Goal: Information Seeking & Learning: Learn about a topic

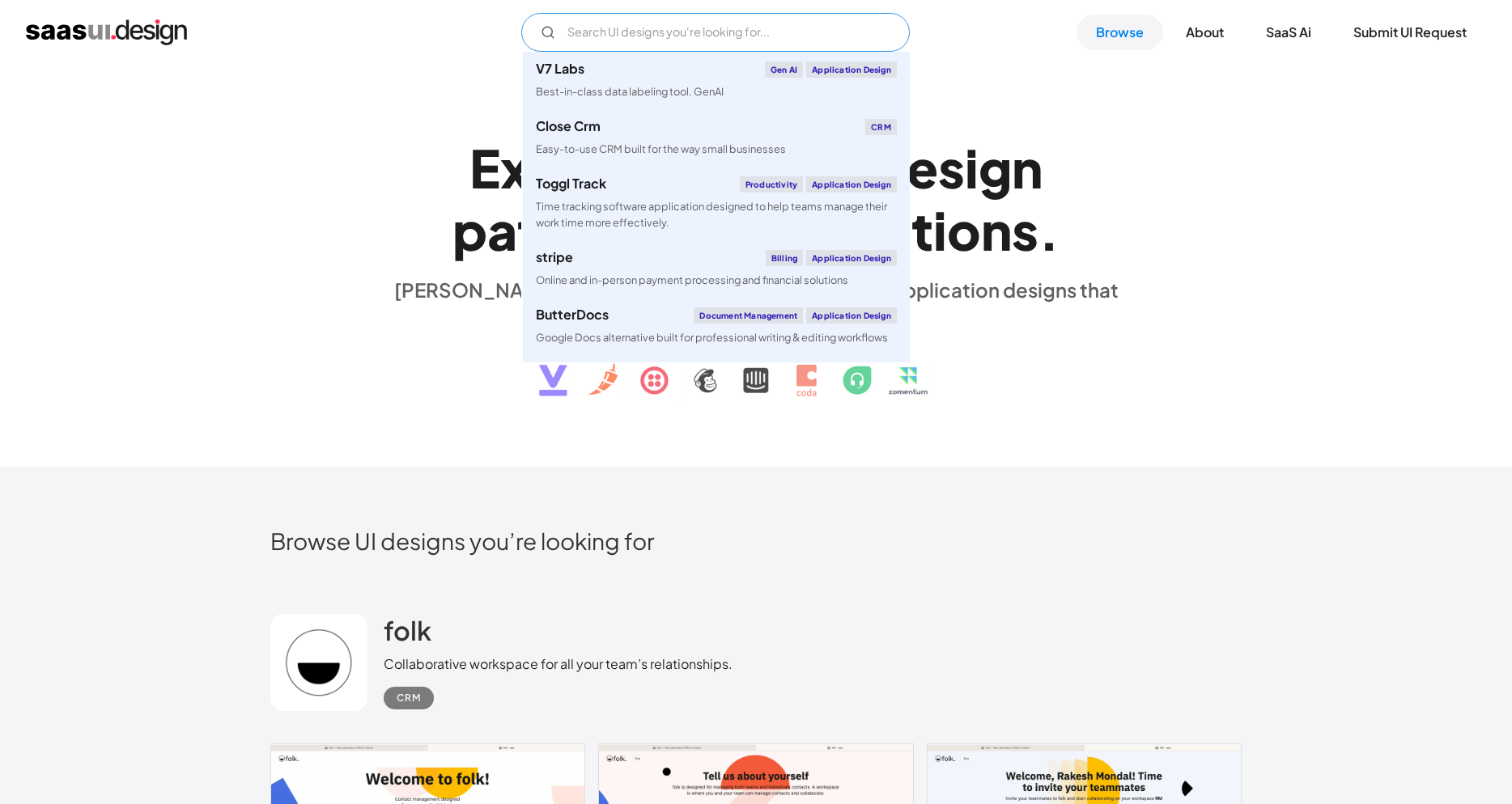
click at [703, 30] on input "Email Form" at bounding box center [715, 33] width 388 height 39
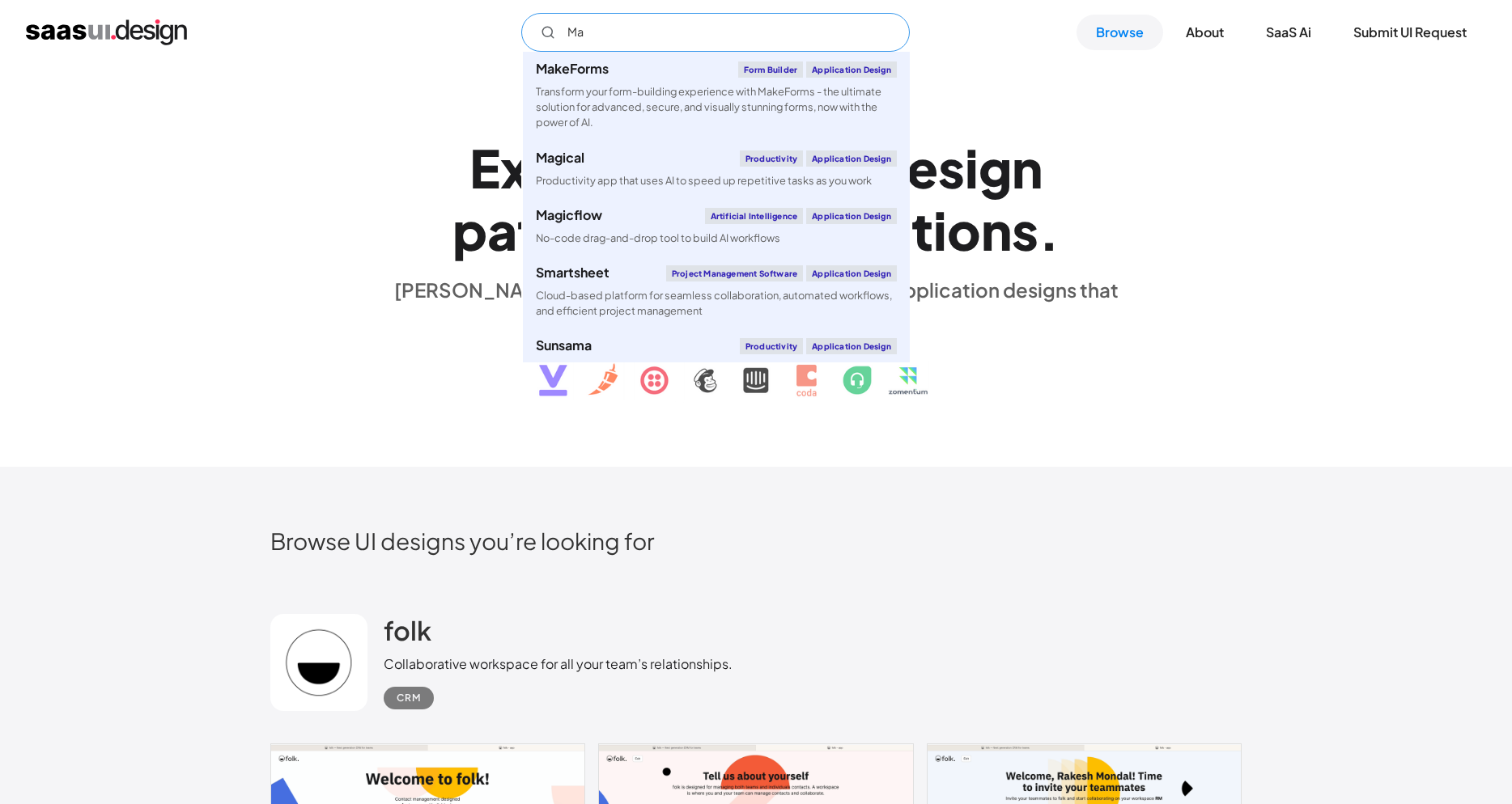
type input "M"
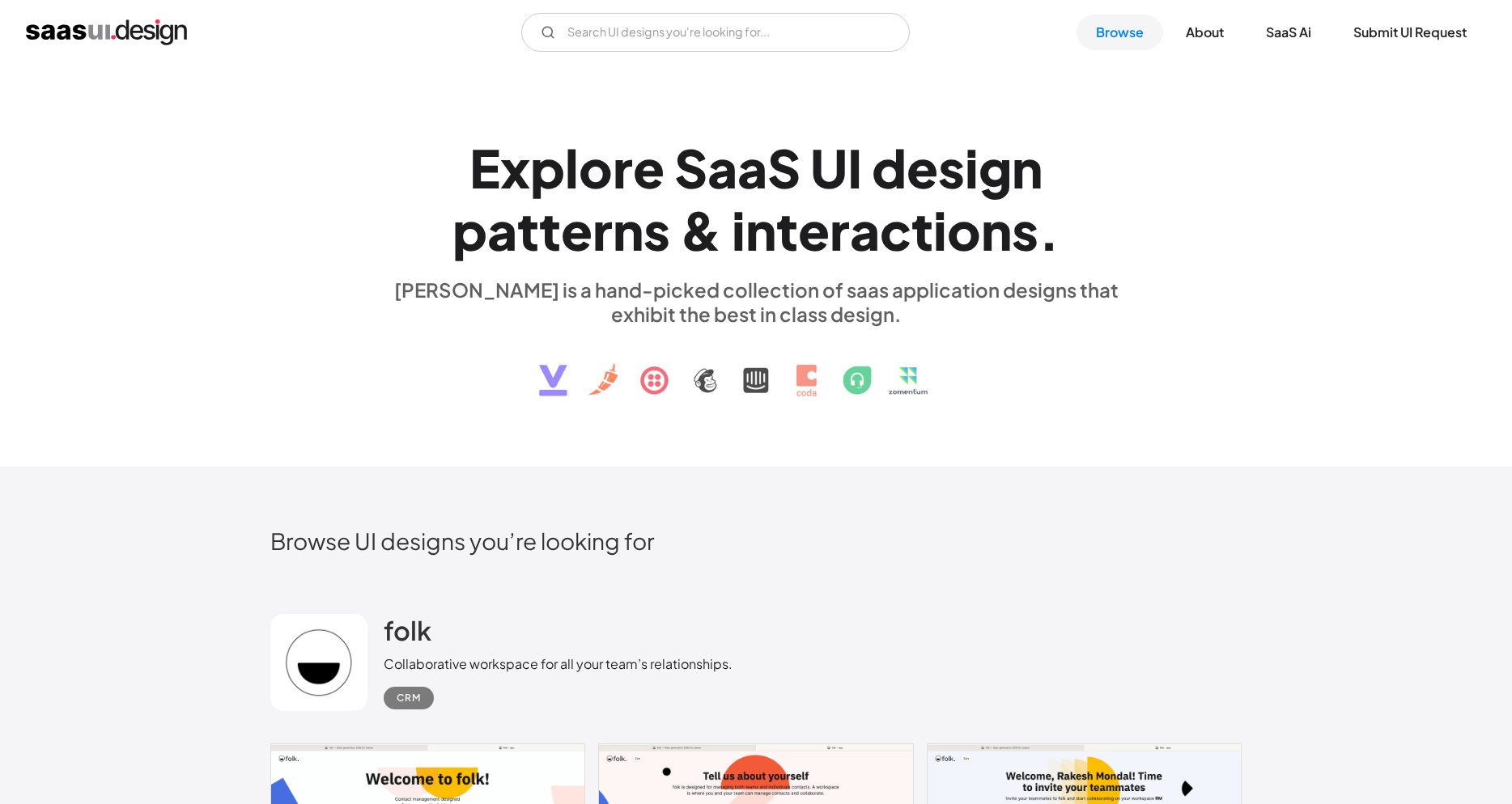
click at [1152, 165] on div "E x p l o r e S a a S U I d e s i g n p a t t e r n s & i n t e r a c t i o n s…" at bounding box center [756, 265] width 972 height 290
click at [1276, 27] on link "SaaS Ai" at bounding box center [1288, 32] width 84 height 36
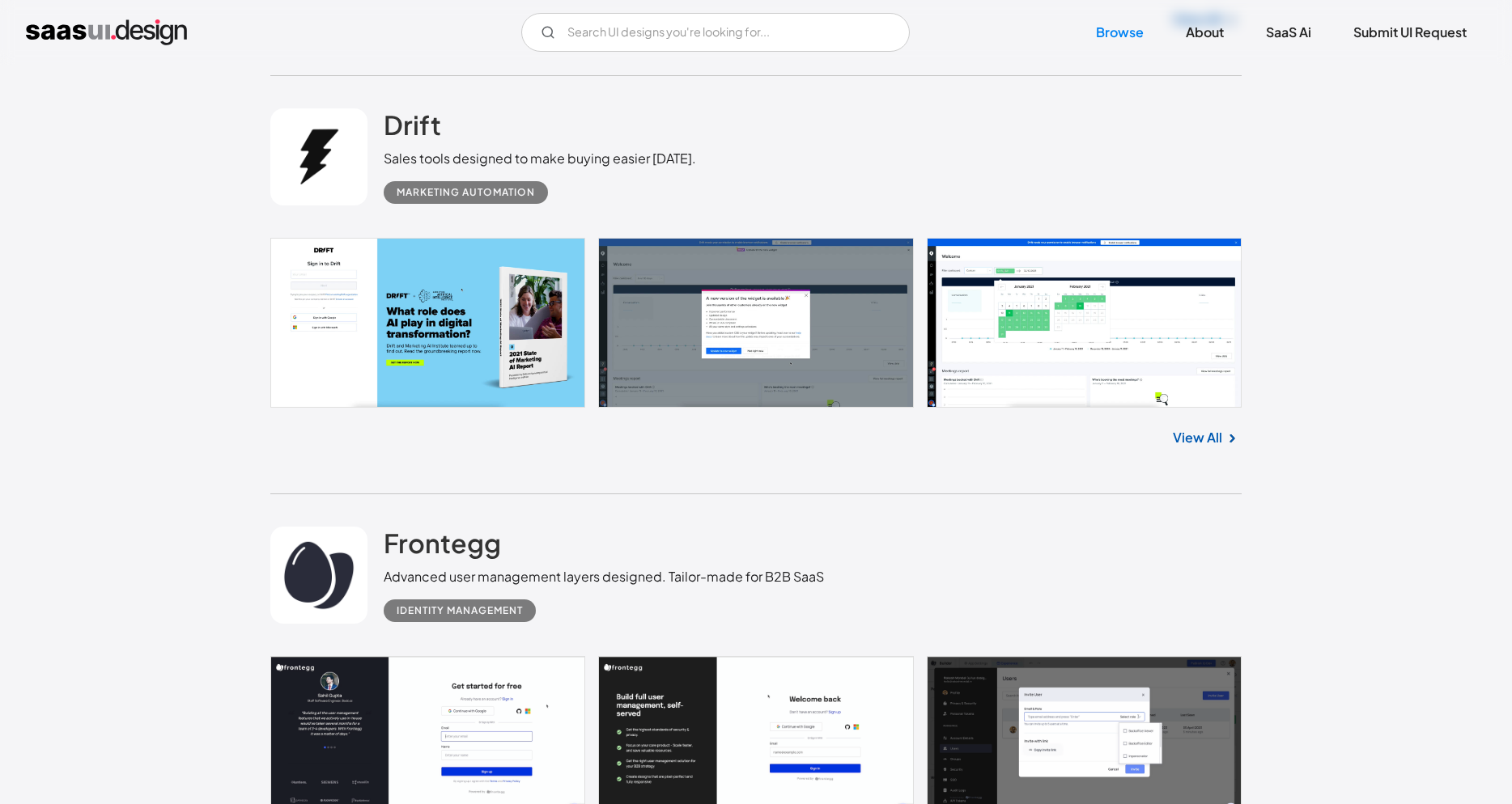
scroll to position [16320, 0]
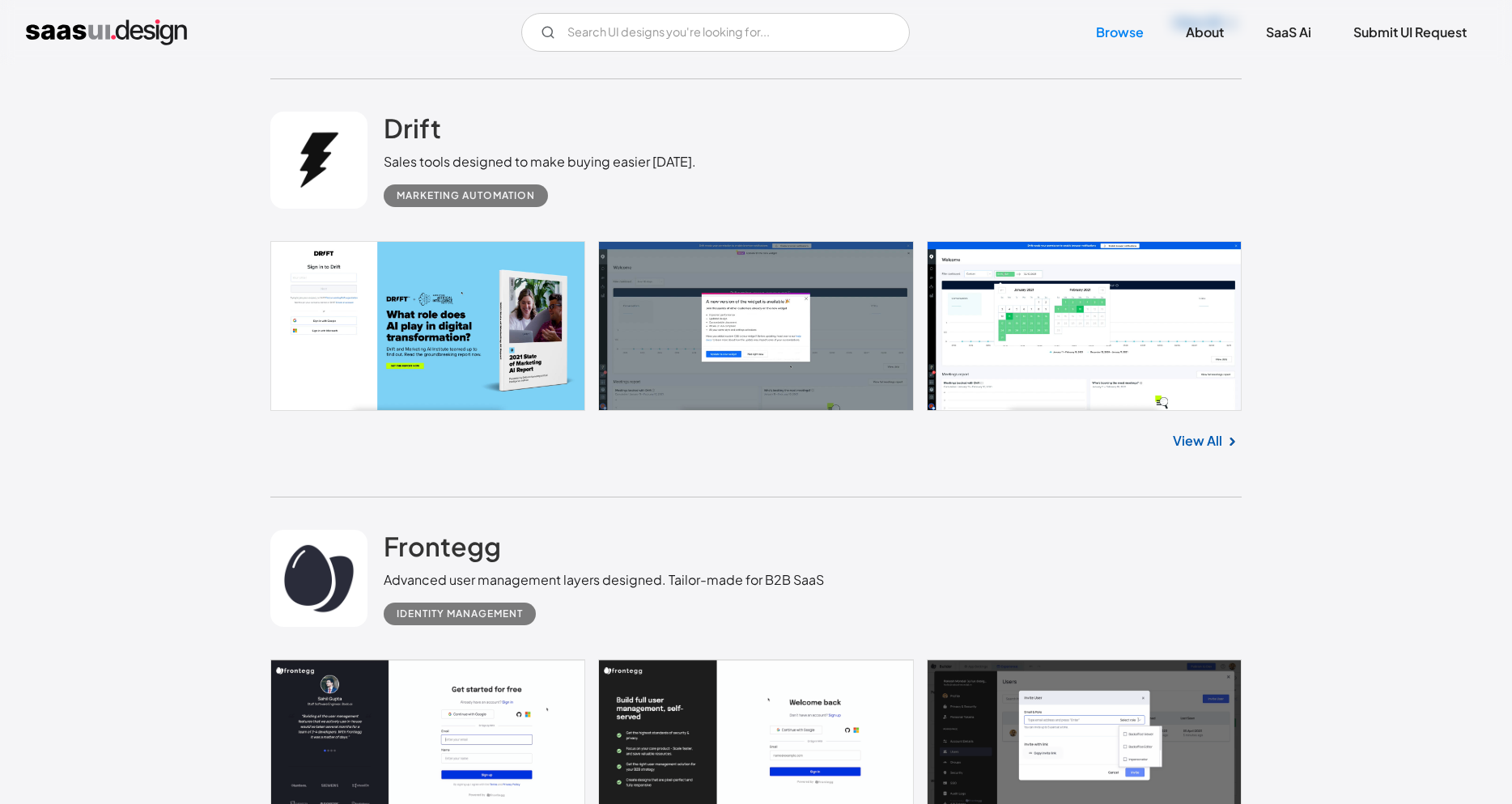
click at [1199, 432] on link "View All" at bounding box center [1197, 441] width 49 height 19
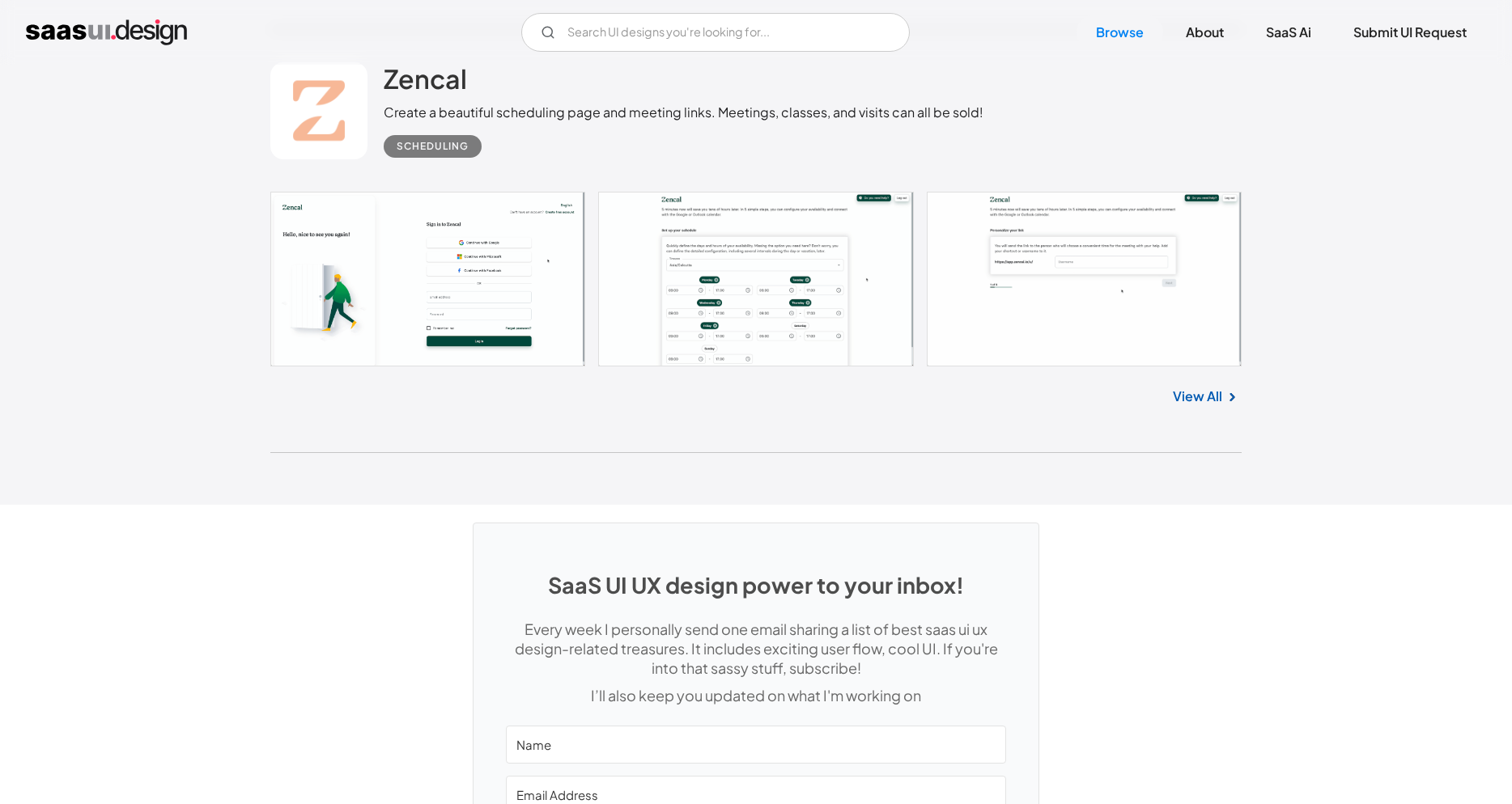
scroll to position [43009, 0]
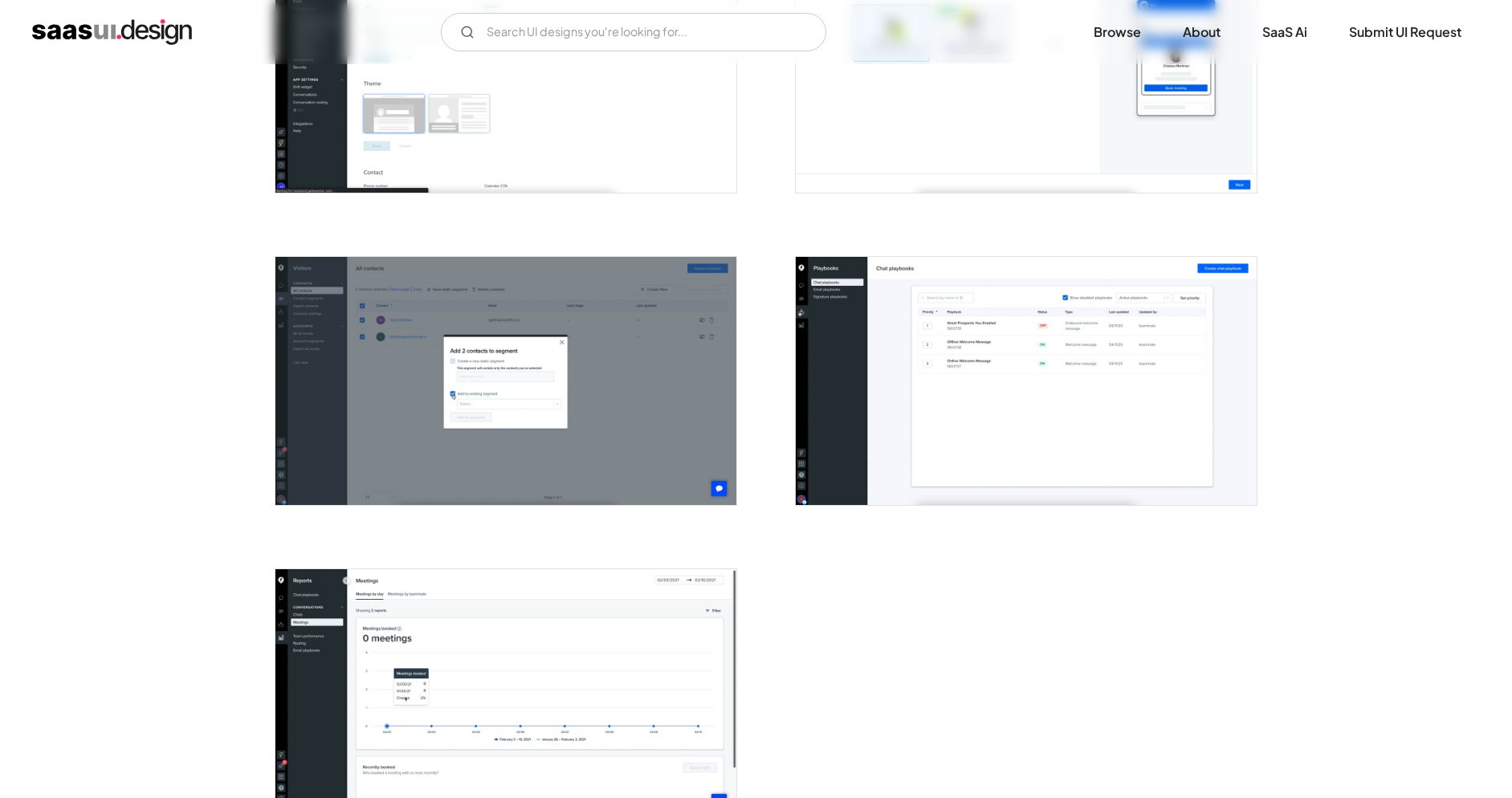
scroll to position [3793, 0]
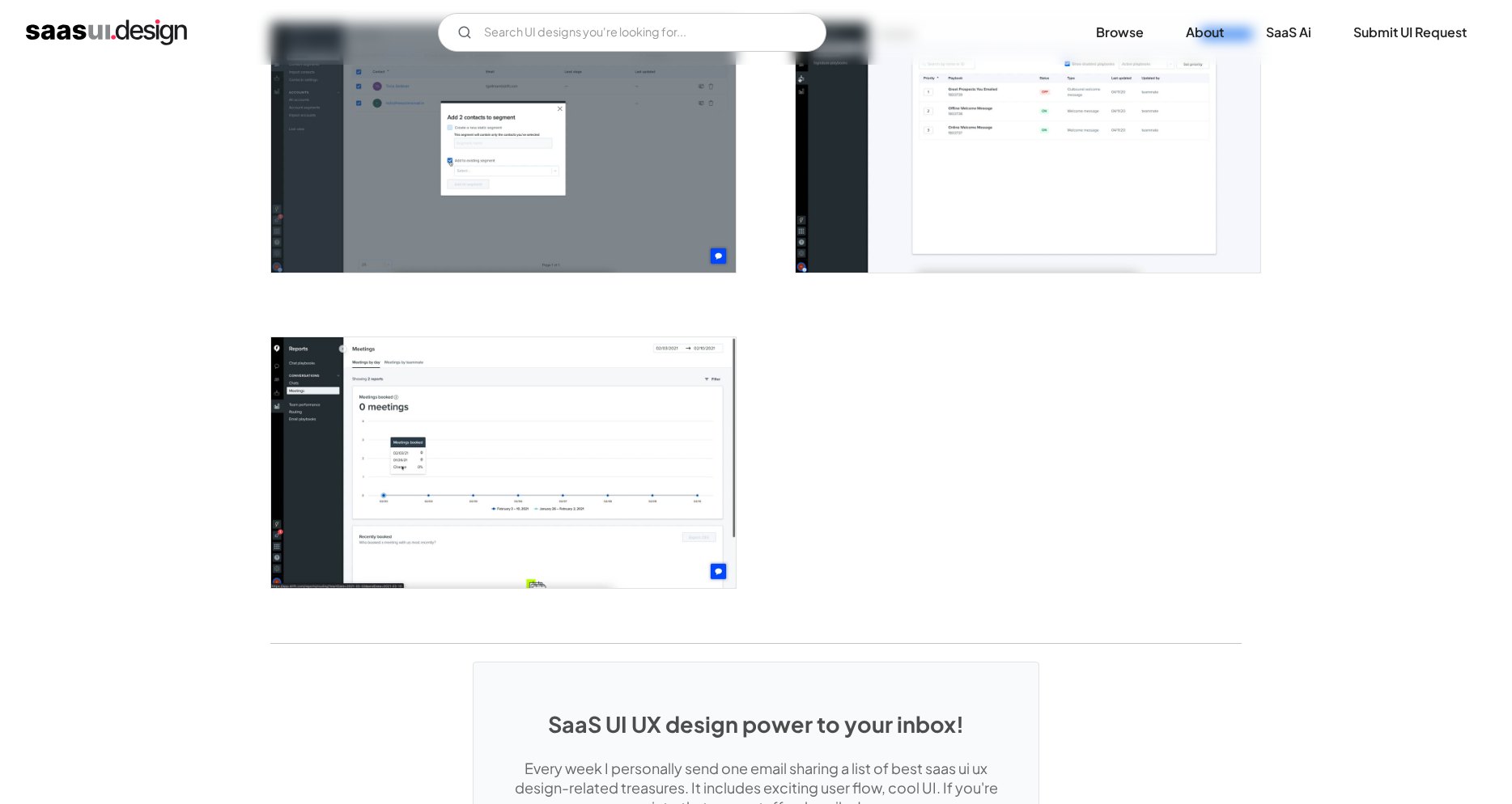
click at [631, 178] on img "open lightbox" at bounding box center [504, 147] width 464 height 250
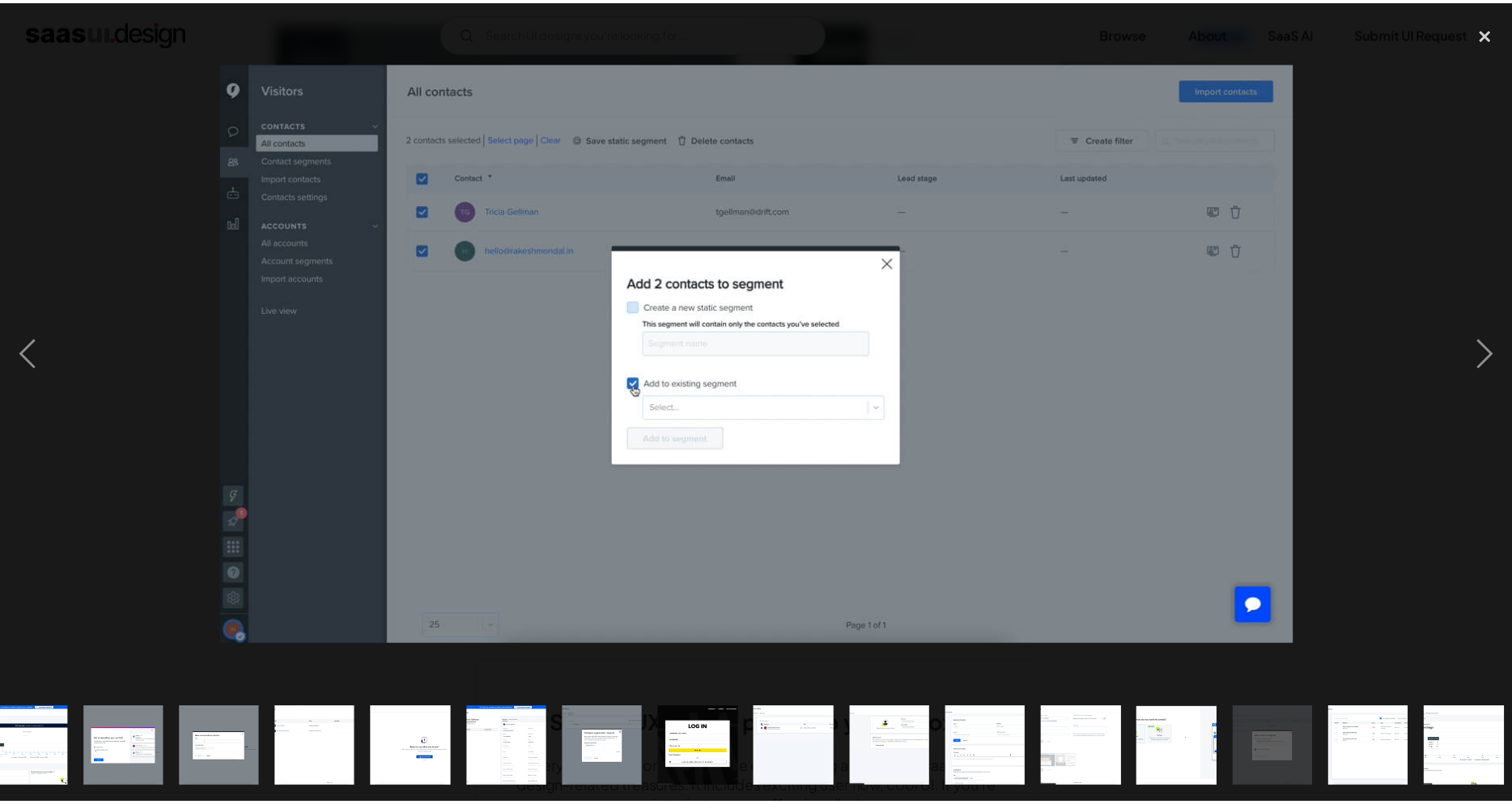
scroll to position [0, 906]
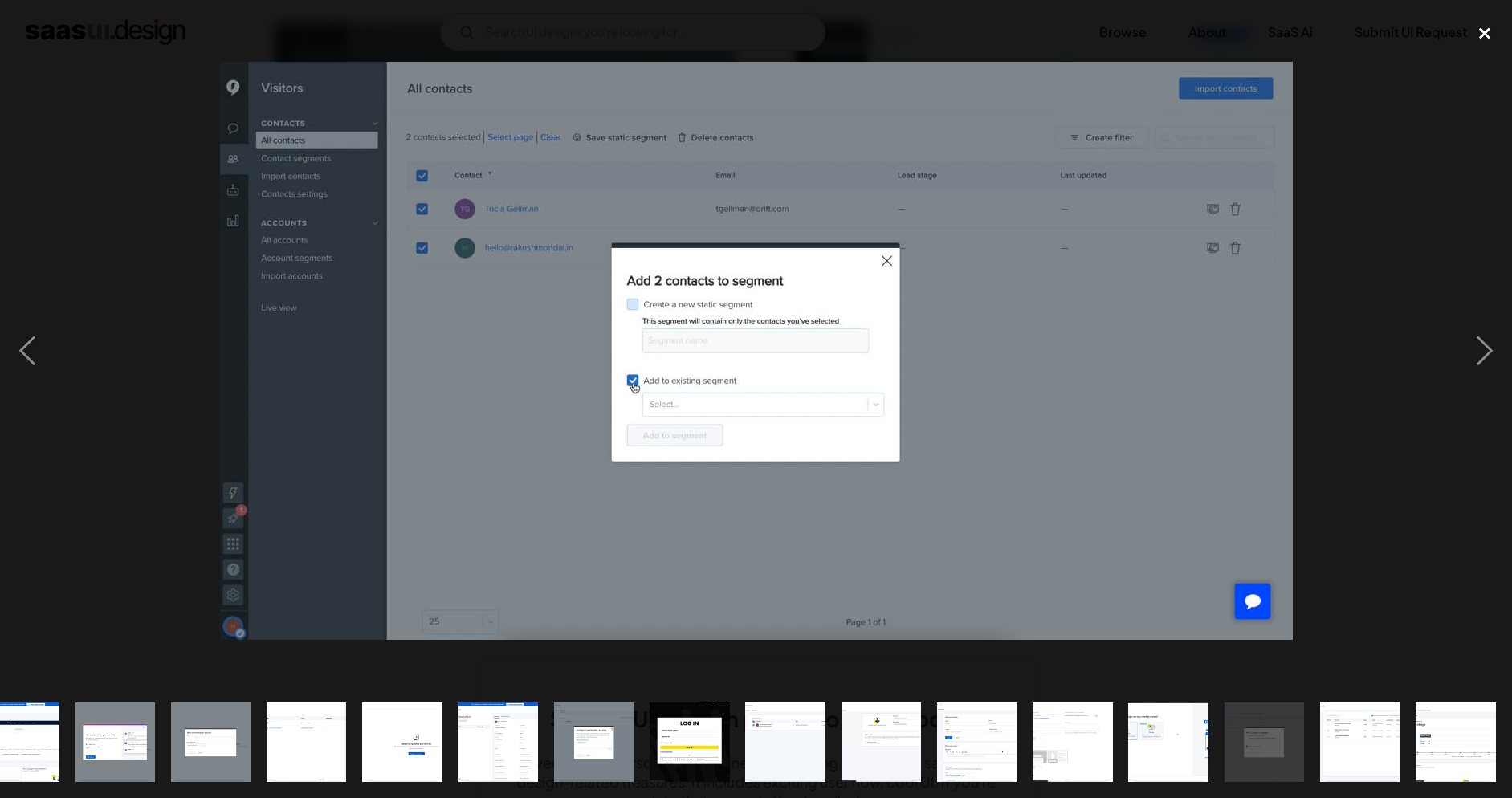
click at [1472, 34] on div "close lightbox" at bounding box center [1485, 33] width 55 height 36
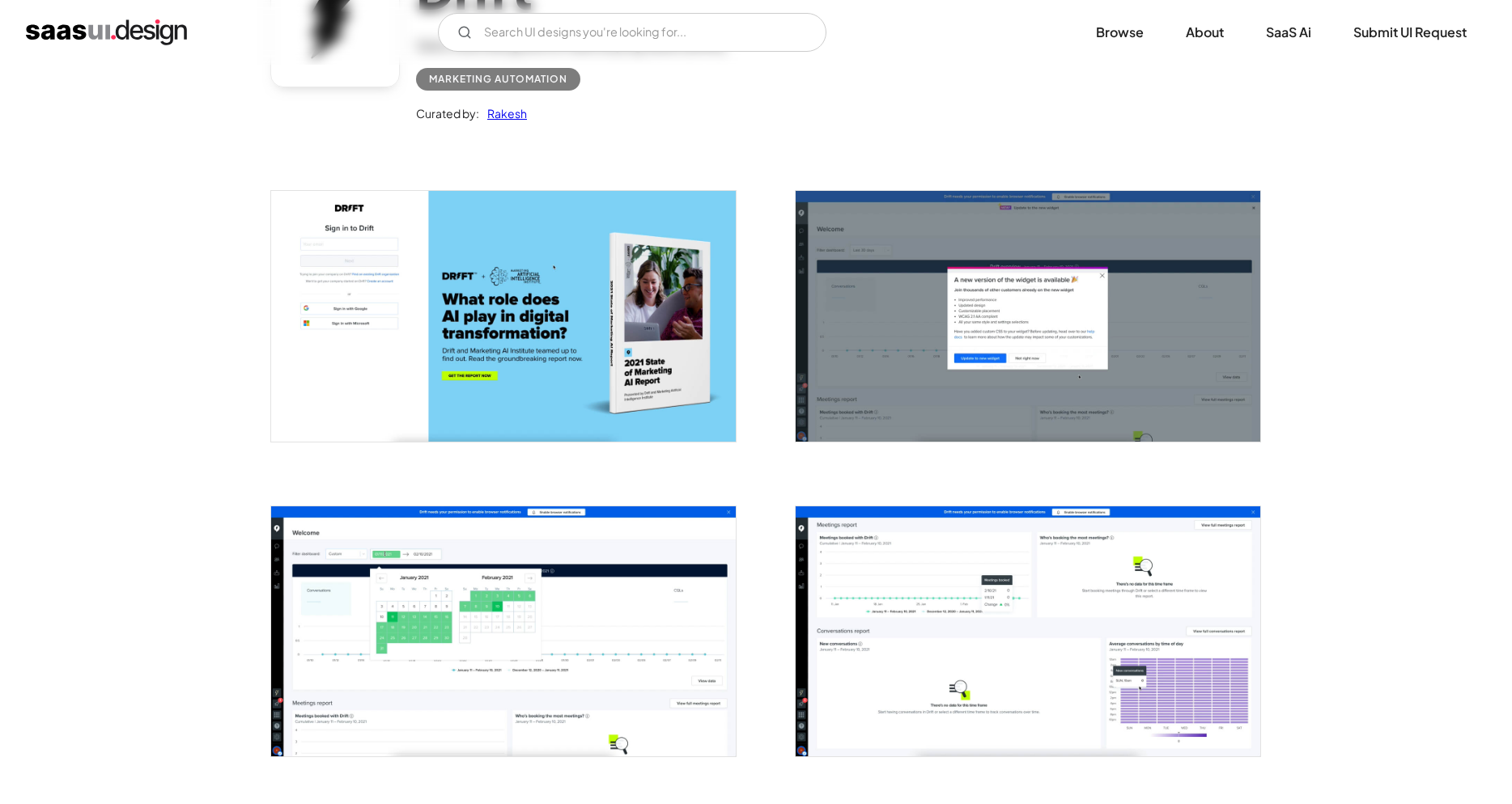
scroll to position [0, 0]
